Goal: Navigation & Orientation: Find specific page/section

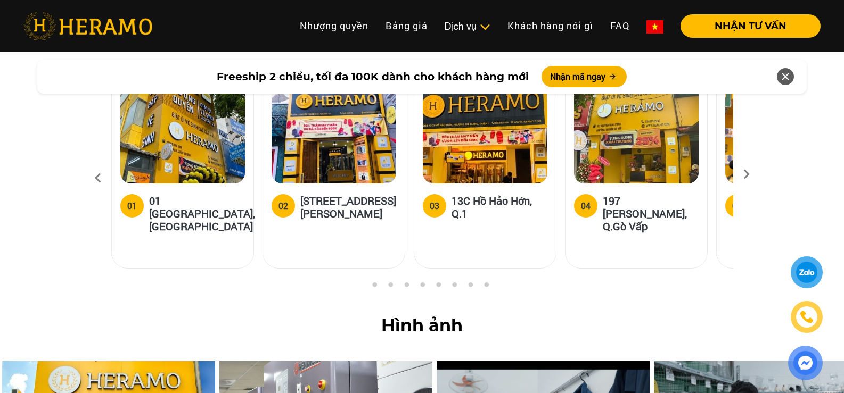
scroll to position [3992, 0]
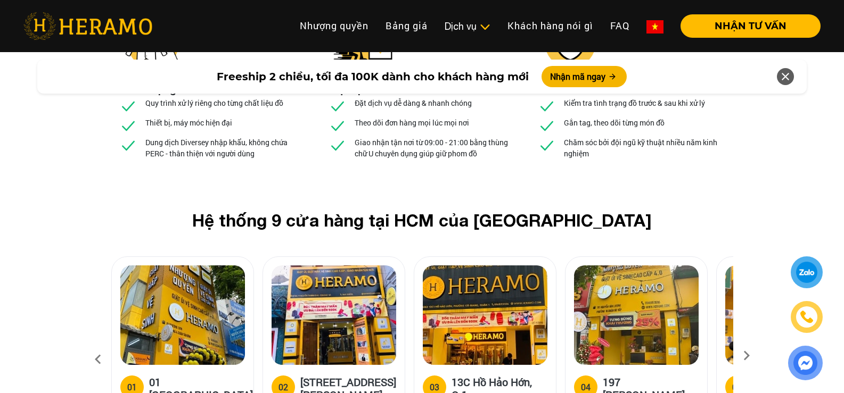
click at [743, 356] on icon at bounding box center [746, 359] width 19 height 7
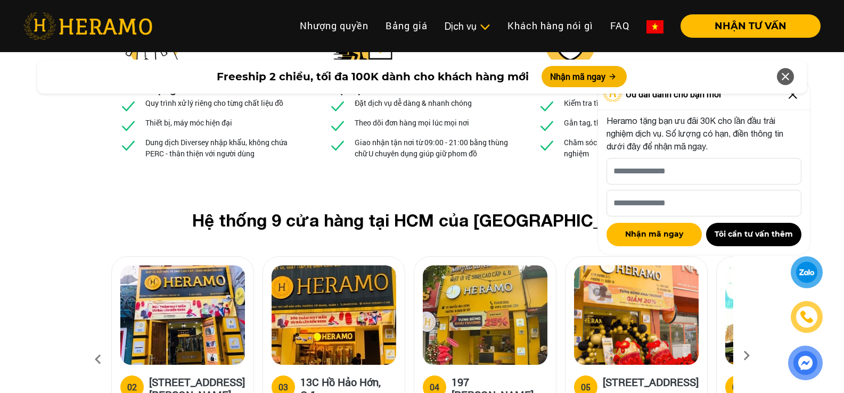
click at [783, 76] on icon at bounding box center [785, 76] width 13 height 19
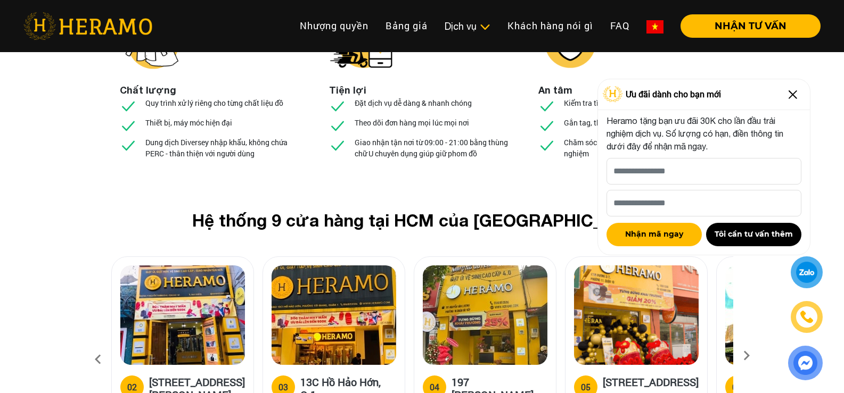
click at [794, 96] on img at bounding box center [792, 94] width 17 height 17
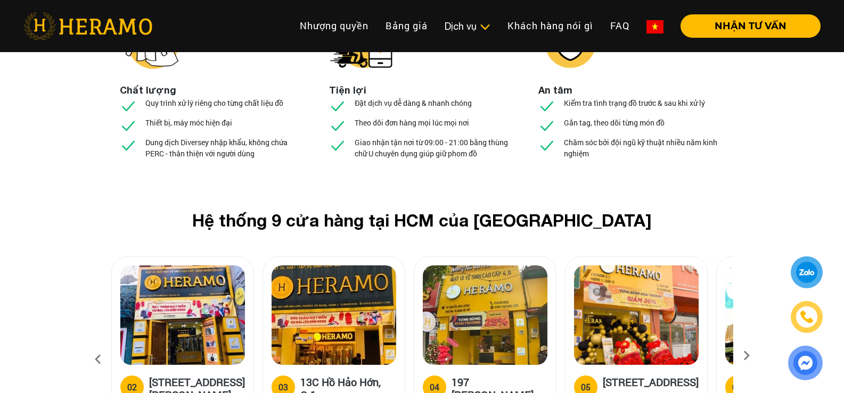
click at [743, 356] on icon at bounding box center [746, 359] width 19 height 7
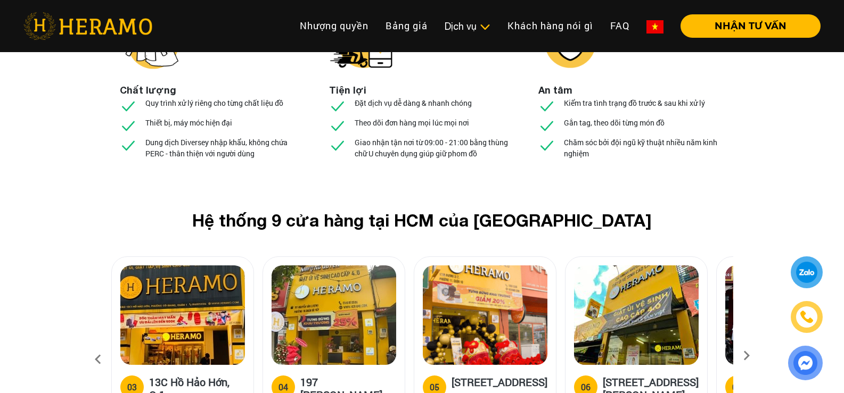
click at [743, 356] on icon at bounding box center [746, 359] width 19 height 7
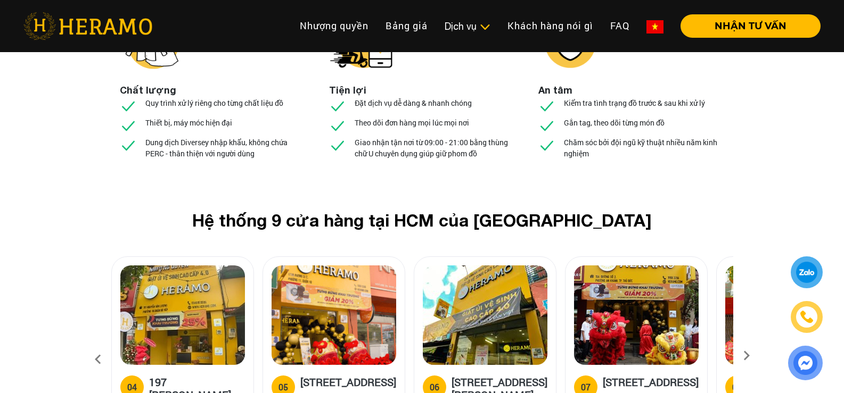
click at [743, 356] on icon at bounding box center [746, 359] width 19 height 7
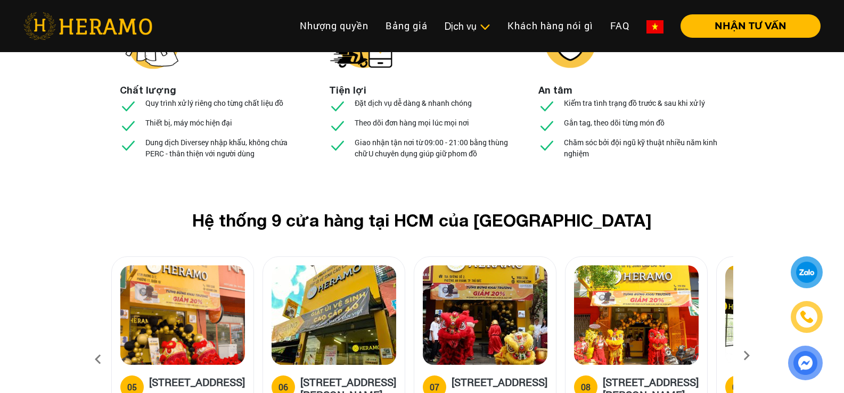
click at [743, 356] on icon at bounding box center [746, 359] width 19 height 7
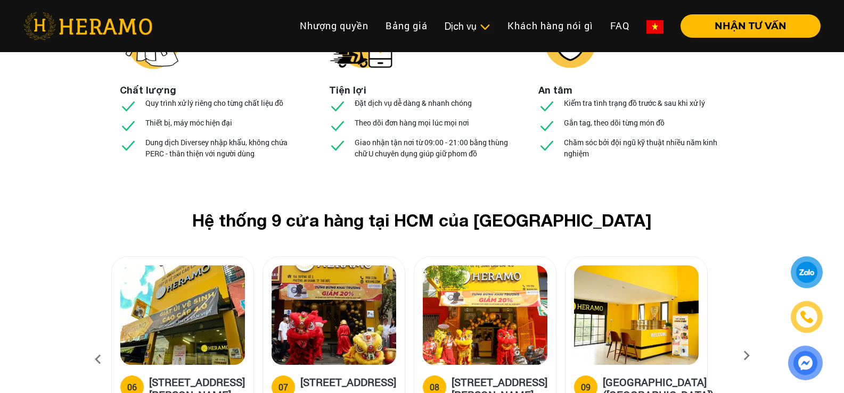
click at [743, 356] on icon at bounding box center [746, 359] width 19 height 7
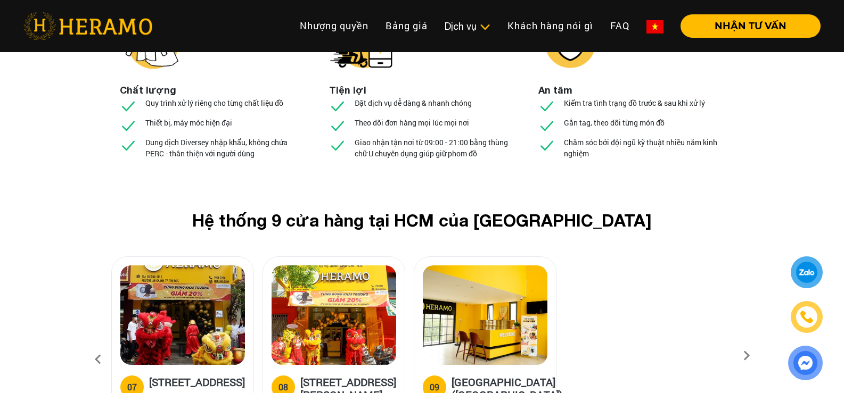
drag, startPoint x: 86, startPoint y: 235, endPoint x: 90, endPoint y: 251, distance: 16.9
click at [86, 236] on div "Hệ thống 9 cửa hàng tại HCM của HERAMO 01 01 [GEOGRAPHIC_DATA], Q.[GEOGRAPHIC_D…" at bounding box center [422, 336] width 844 height 252
click at [90, 345] on icon at bounding box center [97, 359] width 19 height 29
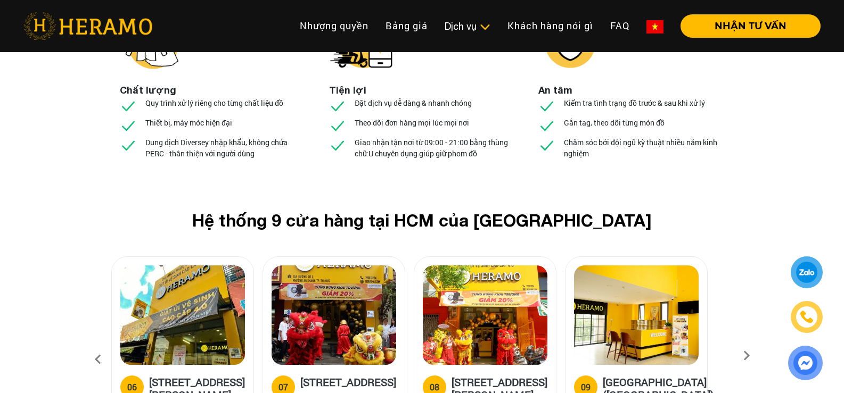
click at [91, 345] on icon at bounding box center [97, 359] width 19 height 29
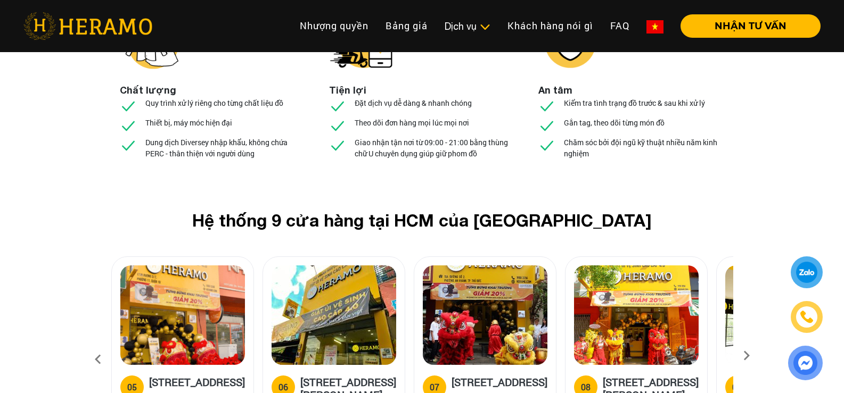
click at [91, 345] on icon at bounding box center [97, 359] width 19 height 29
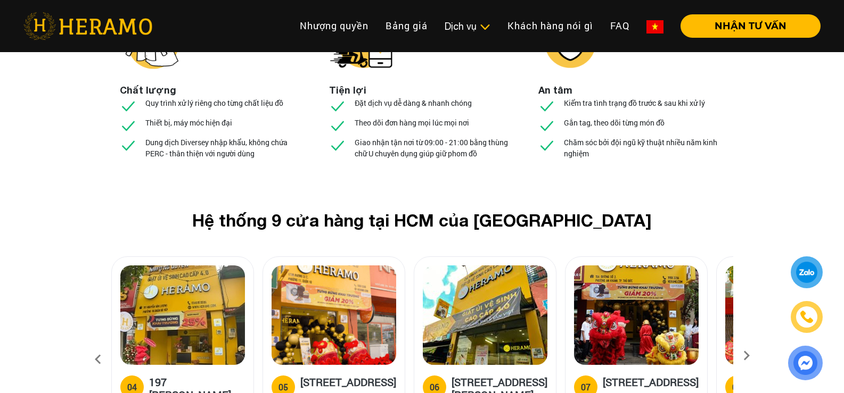
click at [91, 345] on icon at bounding box center [97, 359] width 19 height 29
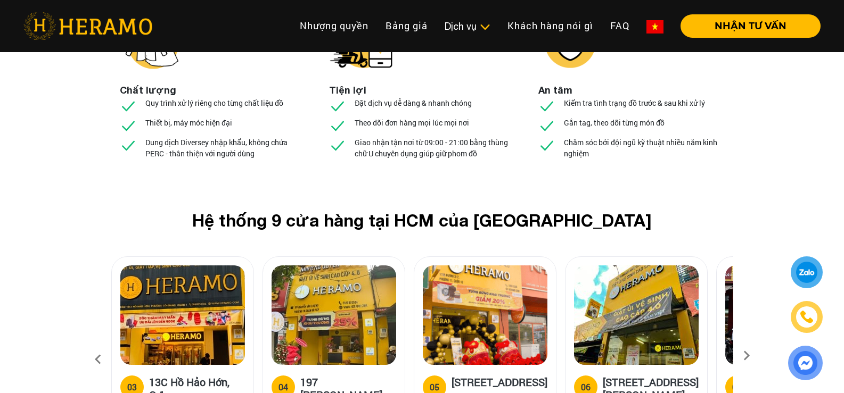
click at [92, 345] on icon at bounding box center [97, 359] width 19 height 29
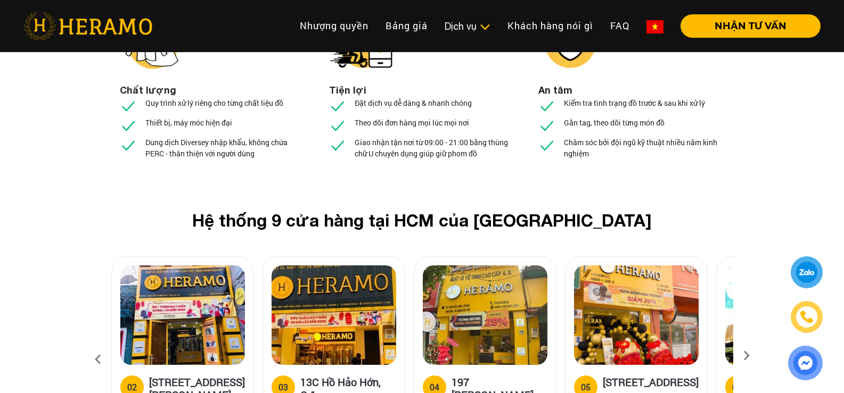
click at [92, 345] on icon at bounding box center [97, 359] width 19 height 29
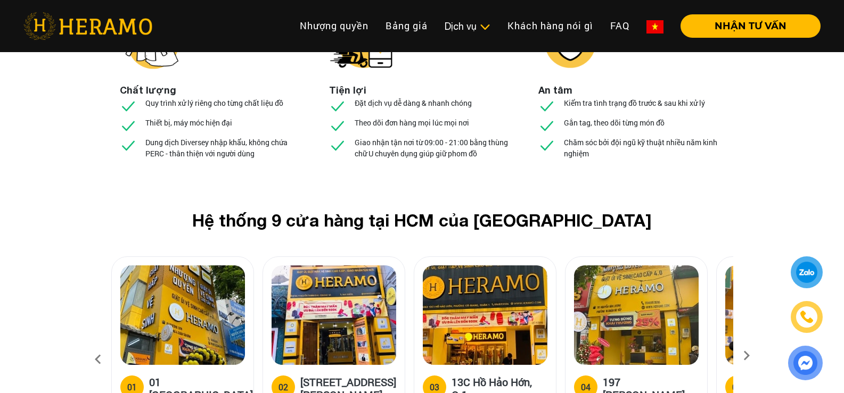
click at [92, 345] on icon at bounding box center [97, 359] width 19 height 29
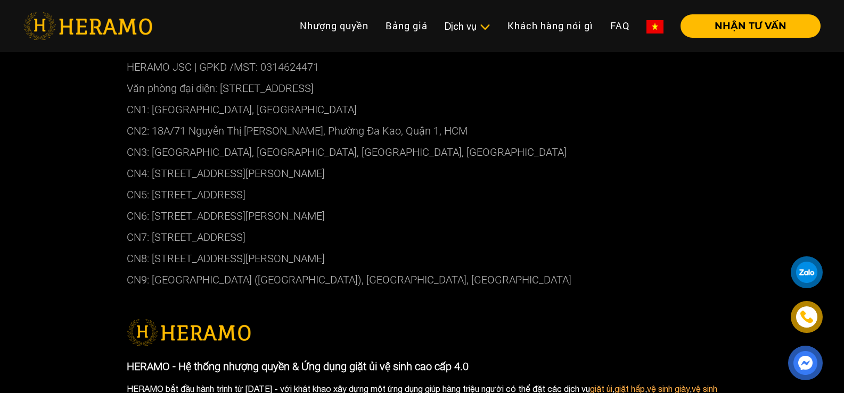
scroll to position [6015, 0]
